Goal: Register for event/course

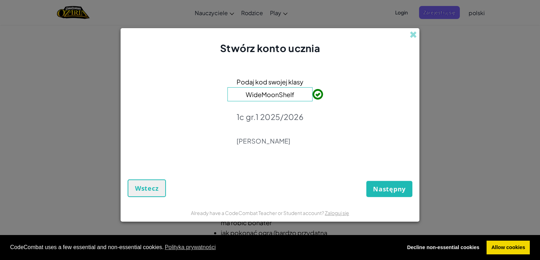
click at [311, 92] on input "WideMoonShelf" at bounding box center [269, 94] width 85 height 14
click at [395, 189] on span "Następny" at bounding box center [389, 188] width 33 height 8
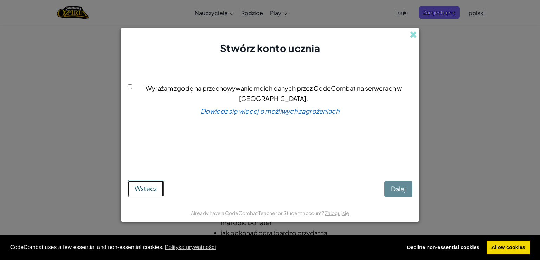
click at [153, 184] on button "Wstecz" at bounding box center [146, 188] width 36 height 17
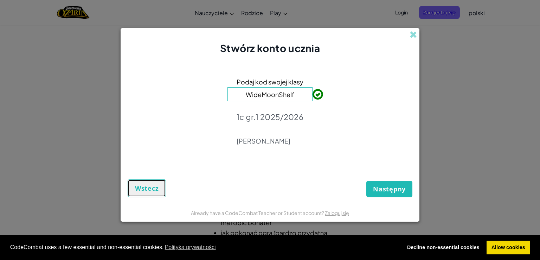
click at [138, 195] on button "Wstecz" at bounding box center [147, 188] width 38 height 18
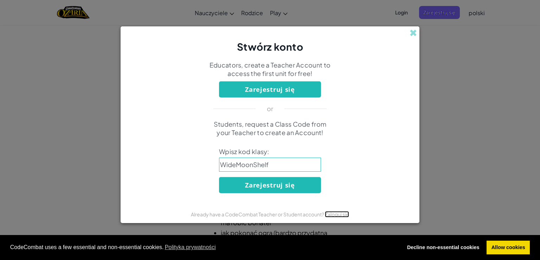
click at [335, 216] on link "Zaloguj się" at bounding box center [337, 214] width 24 height 6
